Goal: Book appointment/travel/reservation

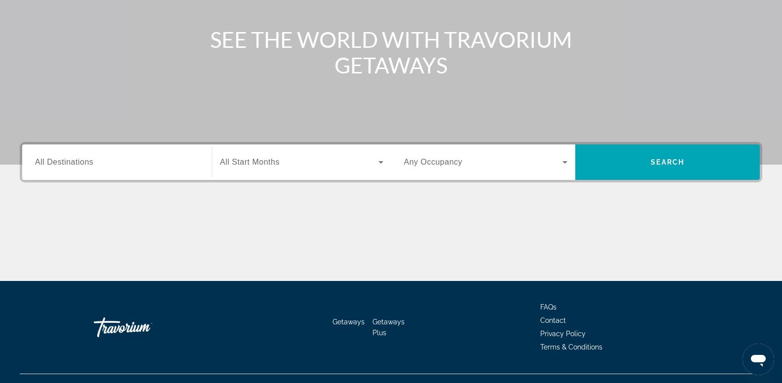
scroll to position [150, 0]
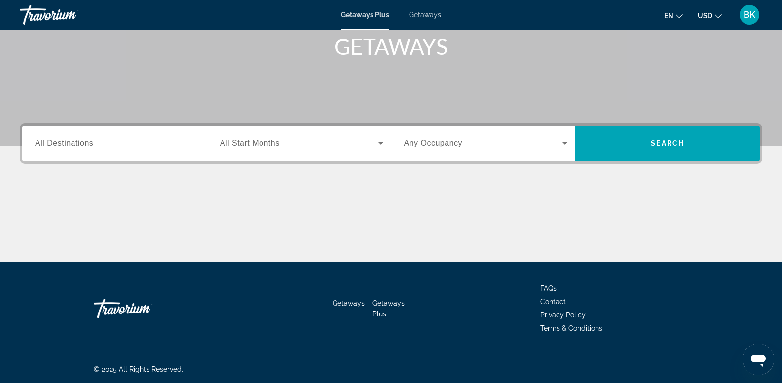
click at [174, 149] on input "Destination All Destinations" at bounding box center [117, 144] width 164 height 12
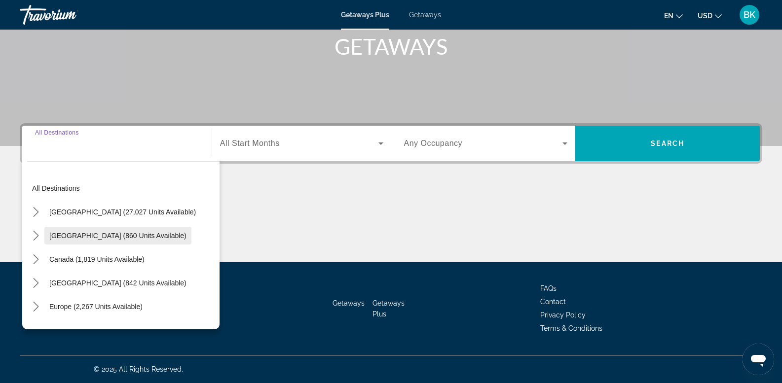
scroll to position [49, 0]
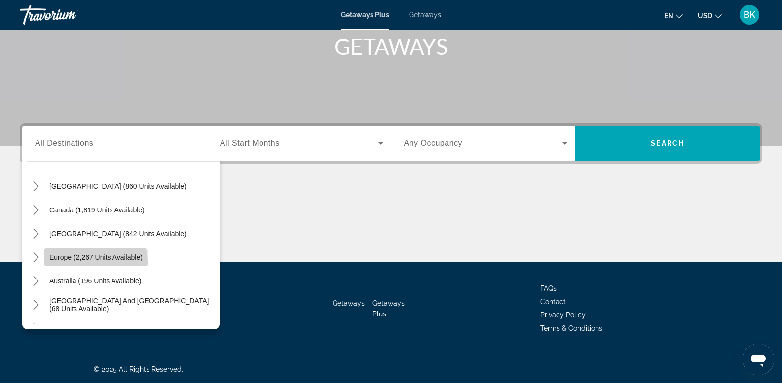
click at [83, 263] on span "Select destination: Europe (2,267 units available)" at bounding box center [95, 258] width 103 height 24
type input "**********"
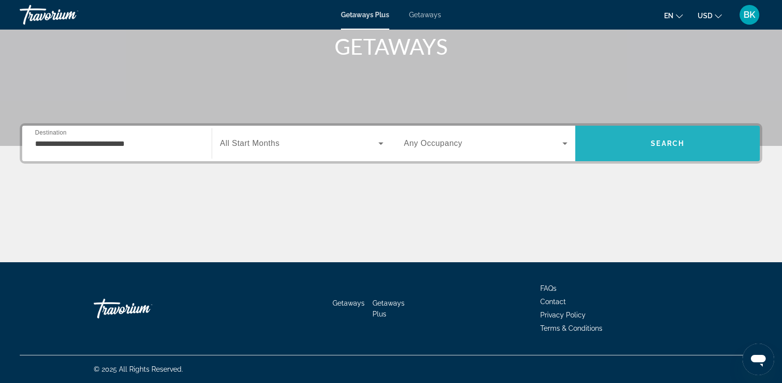
click at [671, 141] on span "Search" at bounding box center [668, 144] width 34 height 8
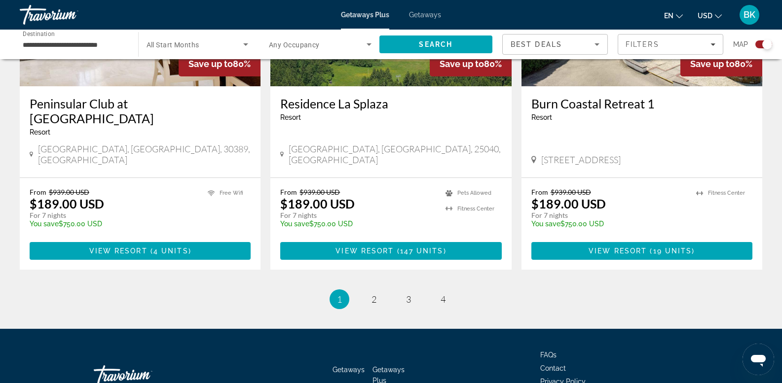
scroll to position [1533, 0]
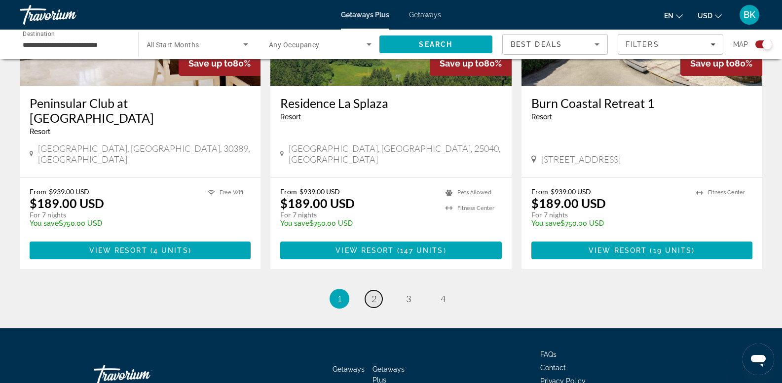
click at [374, 291] on link "page 2" at bounding box center [373, 299] width 17 height 17
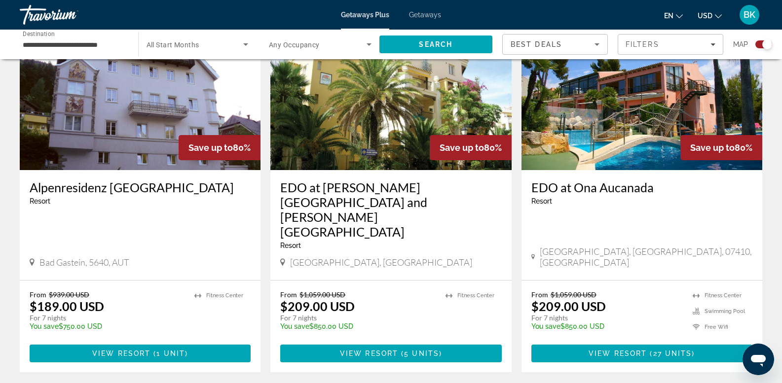
scroll to position [734, 0]
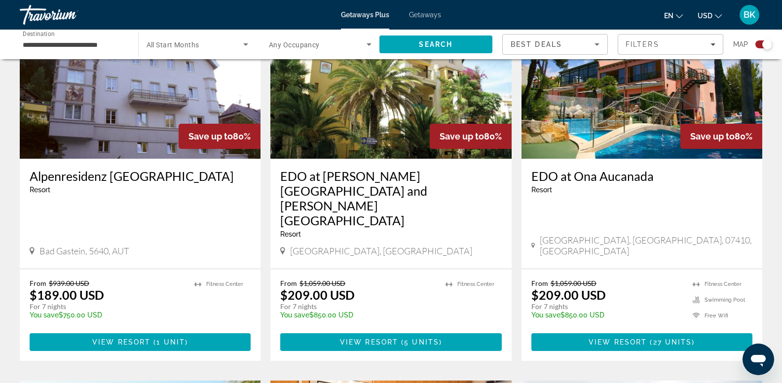
click at [82, 47] on input "**********" at bounding box center [74, 45] width 103 height 12
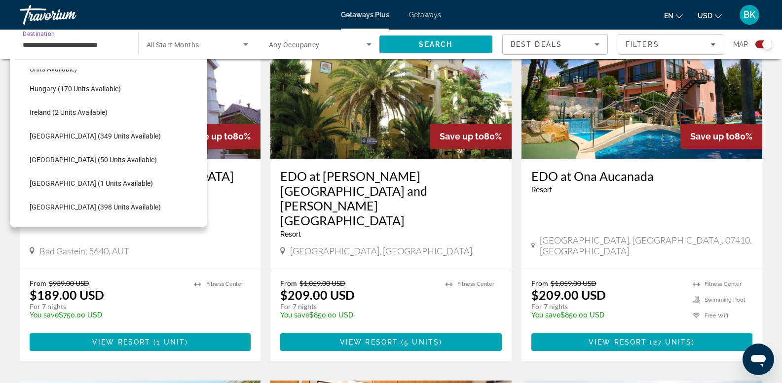
scroll to position [355, 0]
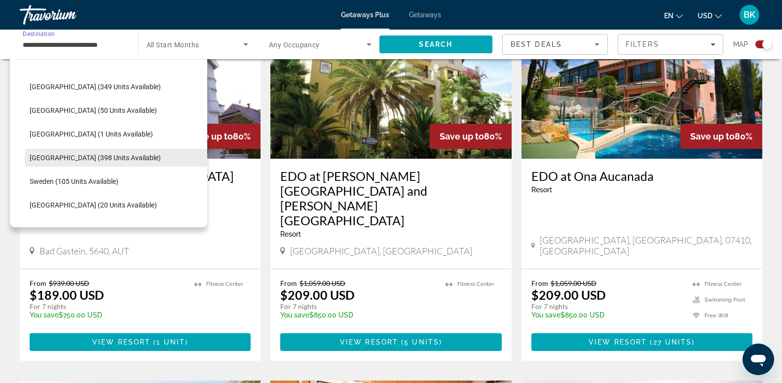
click at [75, 158] on span "Spain (398 units available)" at bounding box center [95, 158] width 131 height 8
type input "**********"
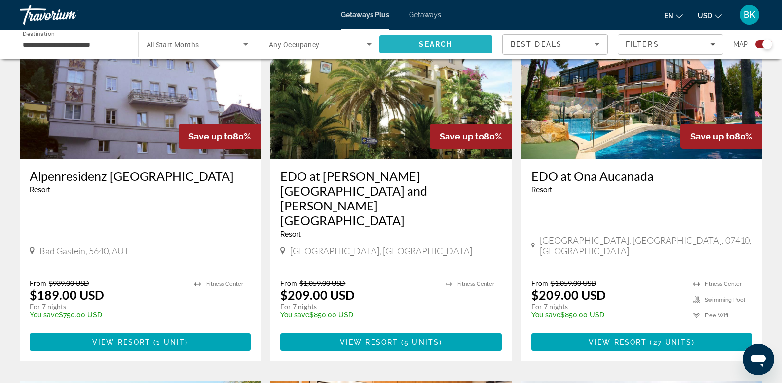
click at [418, 39] on span "Search" at bounding box center [435, 45] width 113 height 24
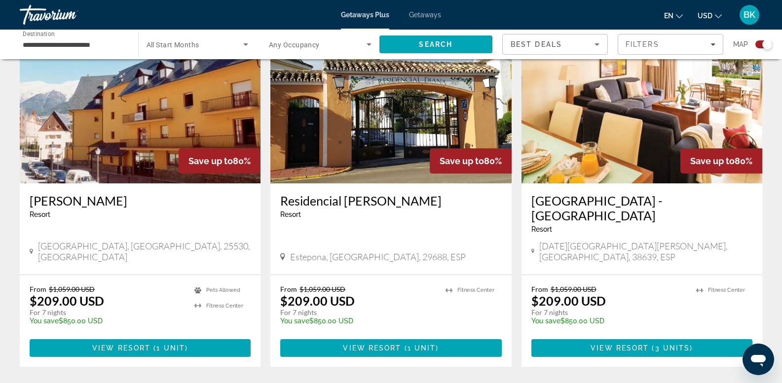
scroll to position [1563, 0]
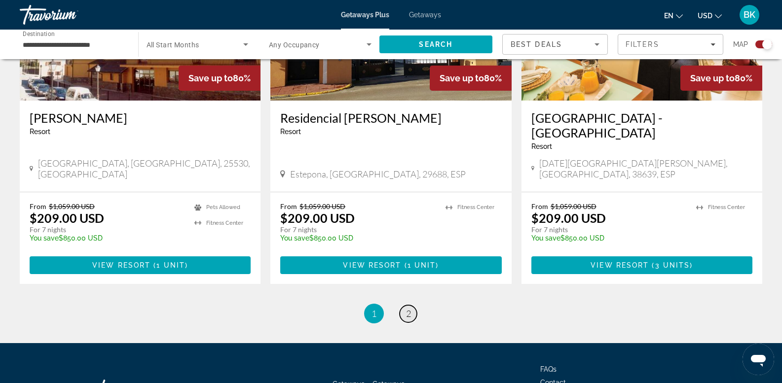
click at [411, 305] on link "page 2" at bounding box center [408, 313] width 17 height 17
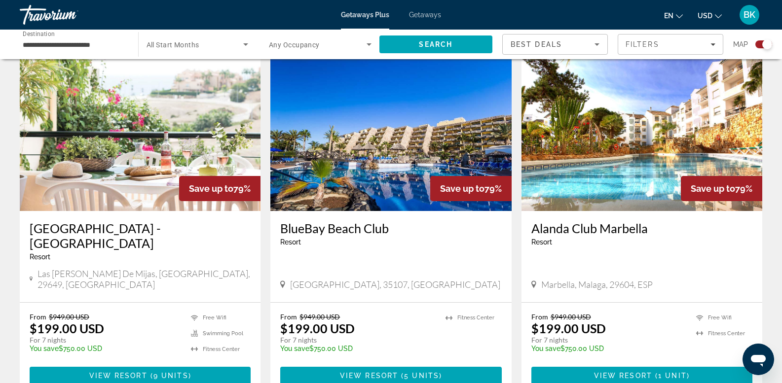
scroll to position [685, 0]
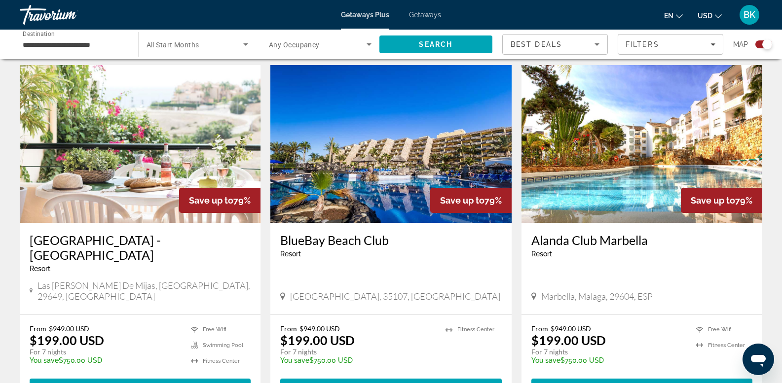
click at [420, 147] on img "Main content" at bounding box center [390, 144] width 241 height 158
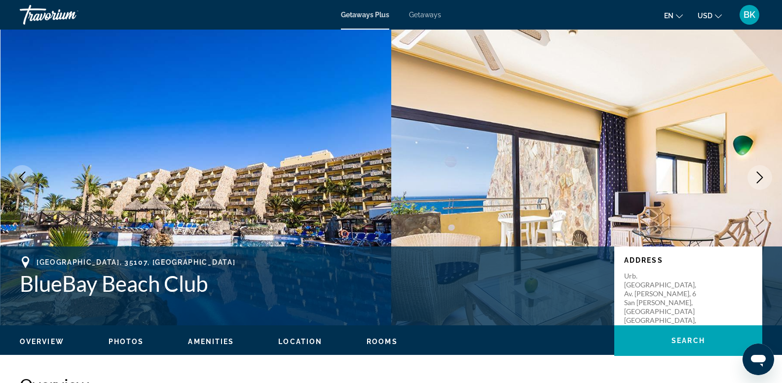
click at [753, 177] on button "Next image" at bounding box center [759, 177] width 25 height 25
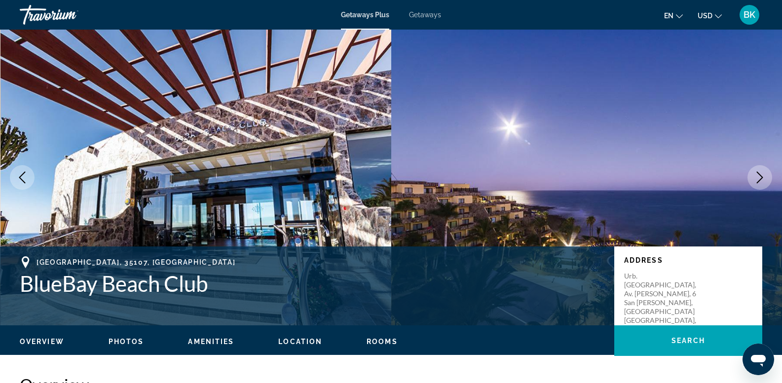
click at [753, 177] on button "Next image" at bounding box center [759, 177] width 25 height 25
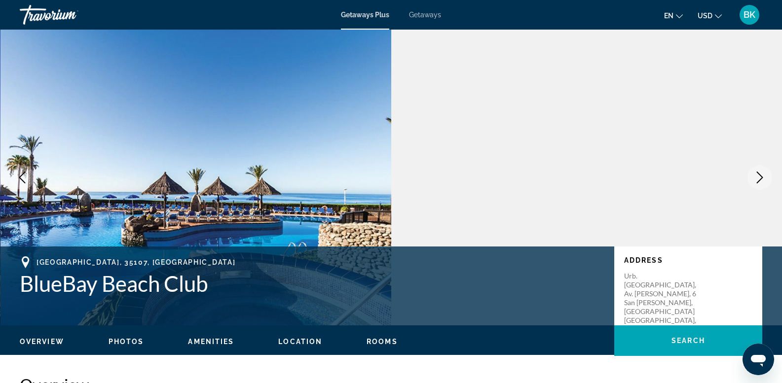
click at [753, 177] on button "Next image" at bounding box center [759, 177] width 25 height 25
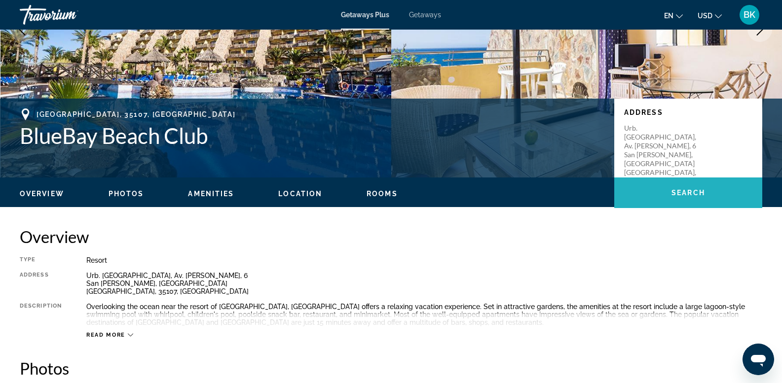
click at [689, 196] on span "Search" at bounding box center [688, 193] width 34 height 8
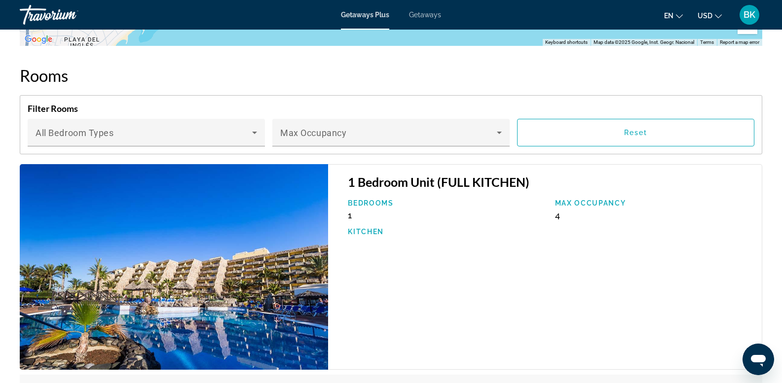
scroll to position [1565, 0]
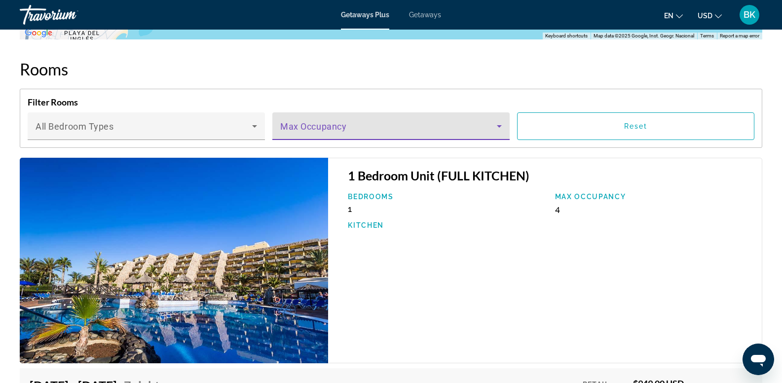
click at [387, 132] on span "Main content" at bounding box center [388, 130] width 217 height 12
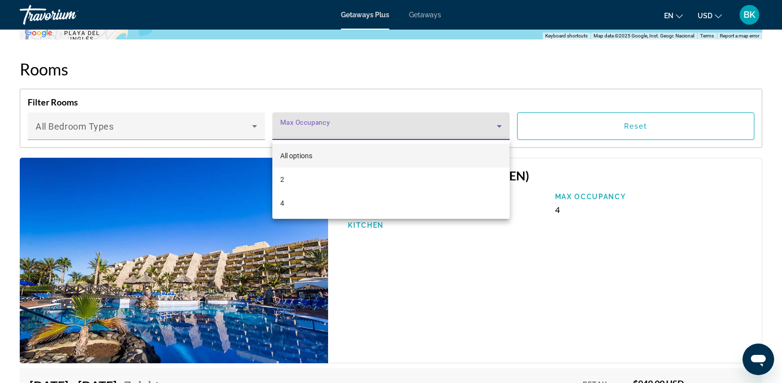
click at [387, 132] on div at bounding box center [391, 191] width 782 height 383
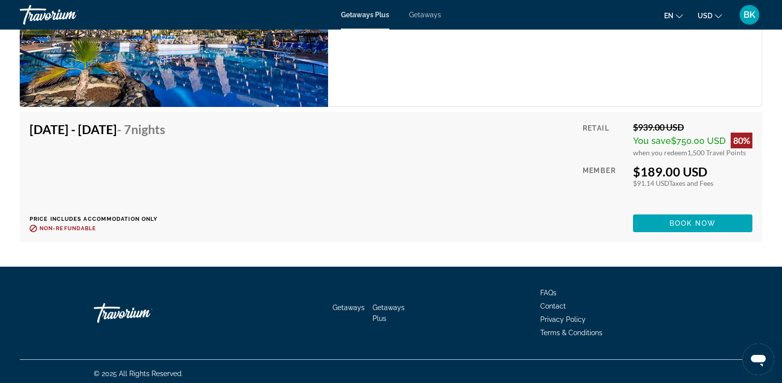
scroll to position [2597, 0]
